Goal: Information Seeking & Learning: Learn about a topic

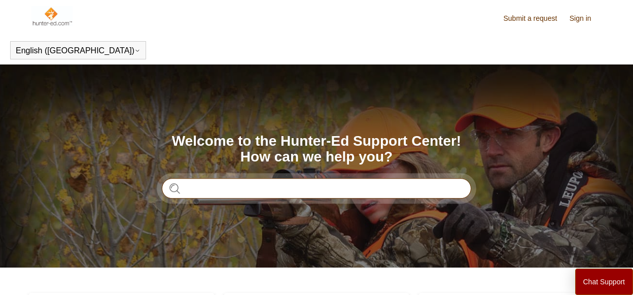
click at [230, 189] on input "Search" at bounding box center [316, 188] width 309 height 20
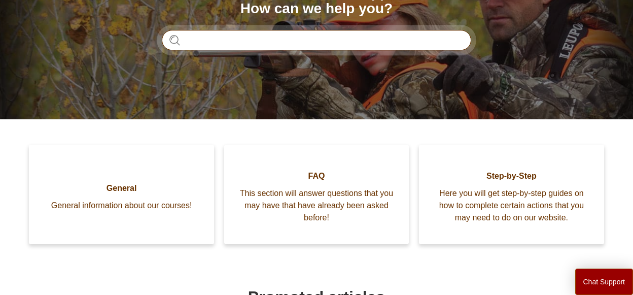
scroll to position [146, 0]
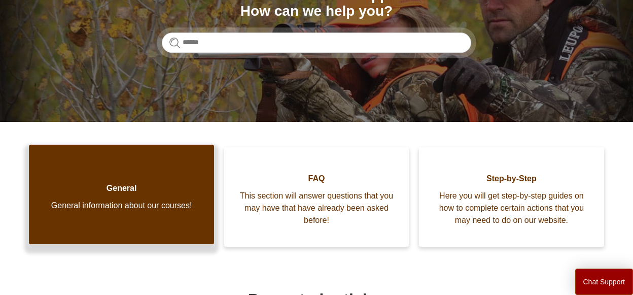
click at [155, 198] on link "General General information about our courses!" at bounding box center [121, 193] width 185 height 99
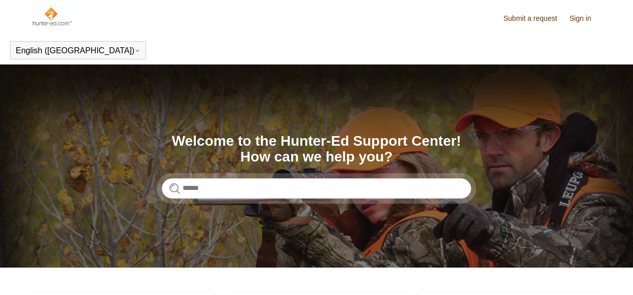
scroll to position [146, 0]
